Goal: Register for event/course

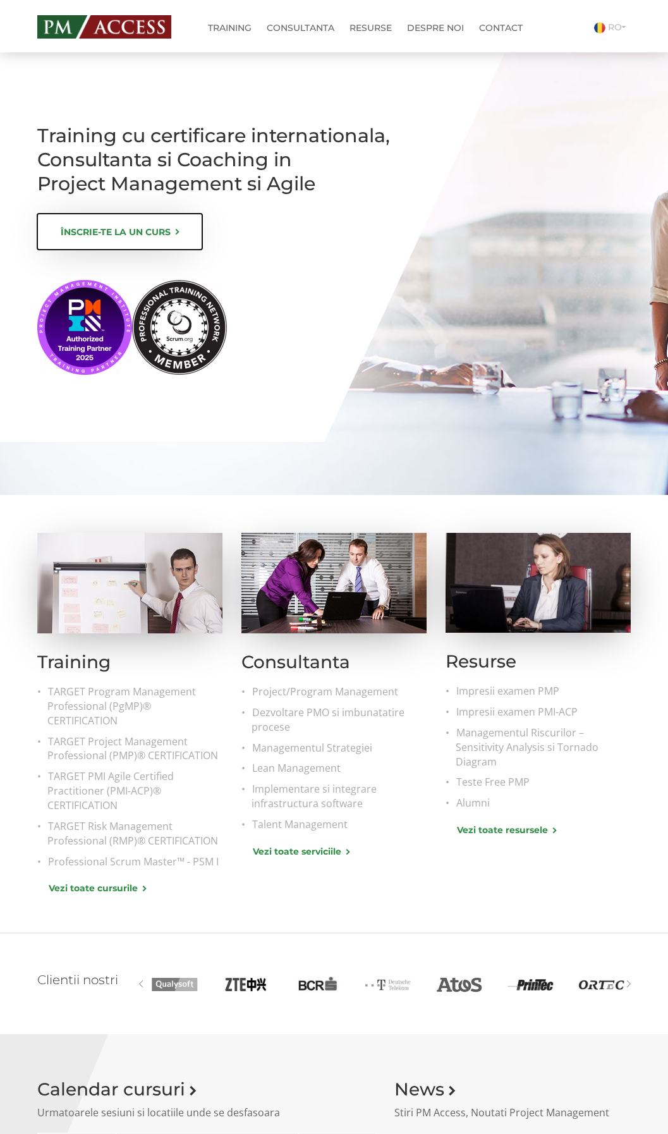
click at [155, 239] on link "ÎNSCRIE-TE LA UN CURS" at bounding box center [119, 232] width 165 height 36
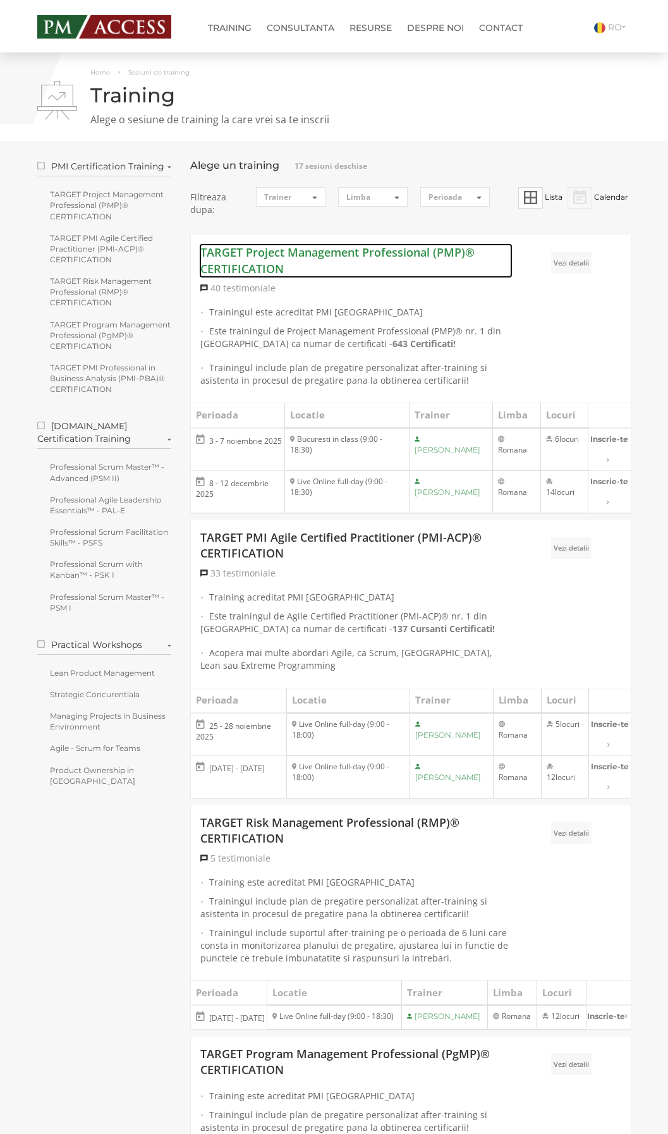
drag, startPoint x: 203, startPoint y: 251, endPoint x: 267, endPoint y: 274, distance: 68.6
click at [267, 274] on link "TARGET Project Management Professional (PMP)® CERTIFICATION" at bounding box center [355, 261] width 311 height 32
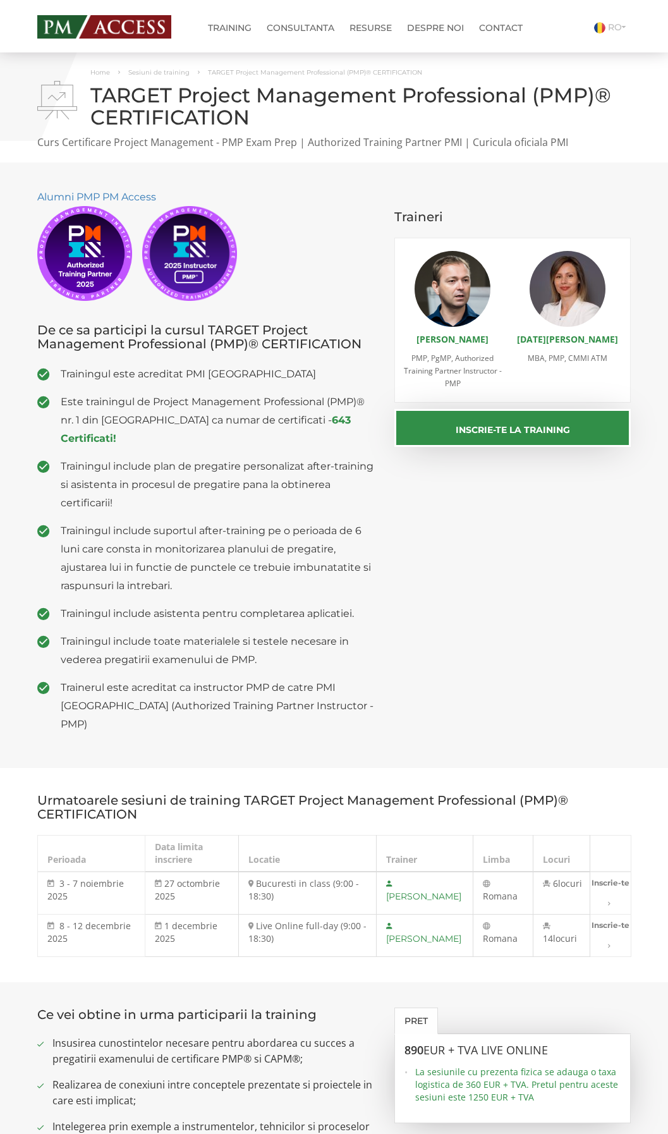
drag, startPoint x: 185, startPoint y: 97, endPoint x: 192, endPoint y: 95, distance: 7.7
click at [188, 96] on h1 "TARGET Project Management Professional (PMP)® CERTIFICATION" at bounding box center [334, 106] width 594 height 44
click at [216, 96] on h1 "TARGET Project Management Professional (PMP)® CERTIFICATION" at bounding box center [334, 106] width 594 height 44
click at [200, 95] on h1 "TARGET Project Management Professional (PMP)® CERTIFICATION" at bounding box center [334, 106] width 594 height 44
drag, startPoint x: 181, startPoint y: 90, endPoint x: 250, endPoint y: 123, distance: 76.3
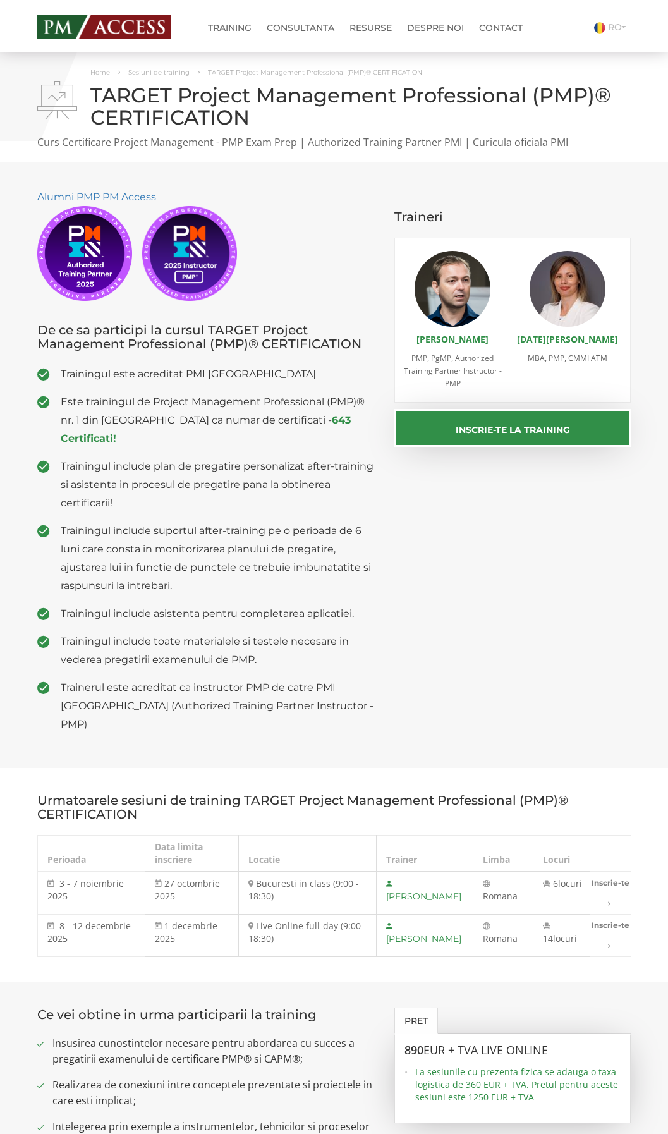
click at [250, 123] on h1 "TARGET Project Management Professional (PMP)® CERTIFICATION" at bounding box center [334, 106] width 594 height 44
drag, startPoint x: 205, startPoint y: 138, endPoint x: 275, endPoint y: 156, distance: 71.7
click at [275, 156] on div "Home Sesiuni de training TARGET Project Management Professional (PMP)® CERTIFIC…" at bounding box center [334, 106] width 668 height 109
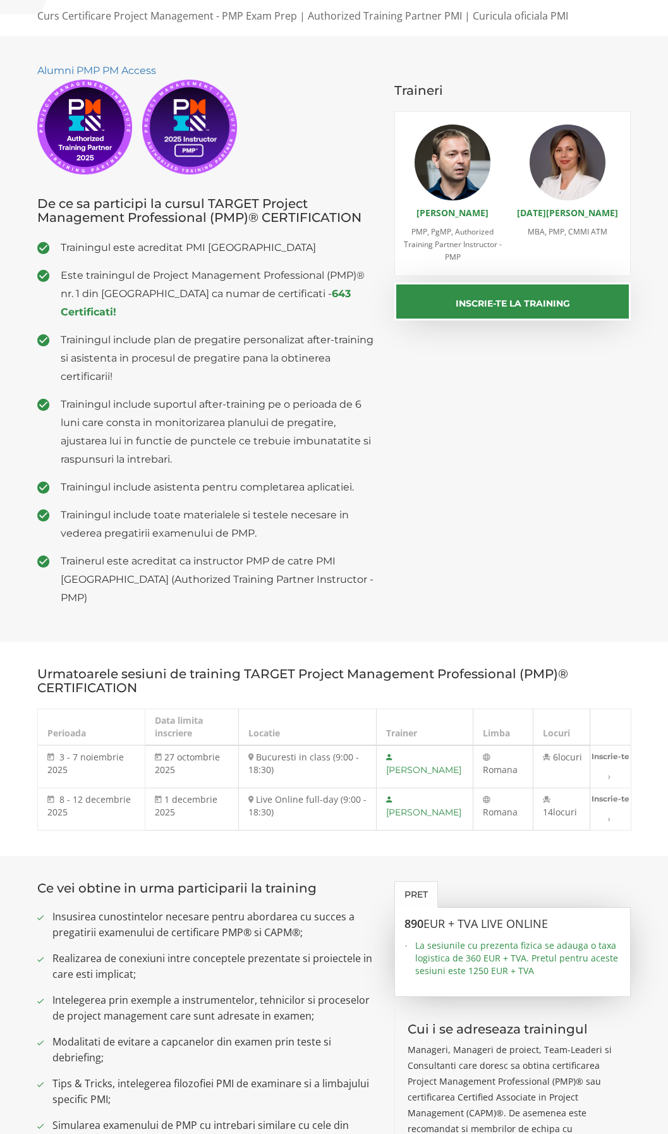
click at [327, 667] on h3 "Urmatoarele sesiuni de training TARGET Project Management Professional (PMP)® C…" at bounding box center [334, 681] width 594 height 28
